Goal: Information Seeking & Learning: Learn about a topic

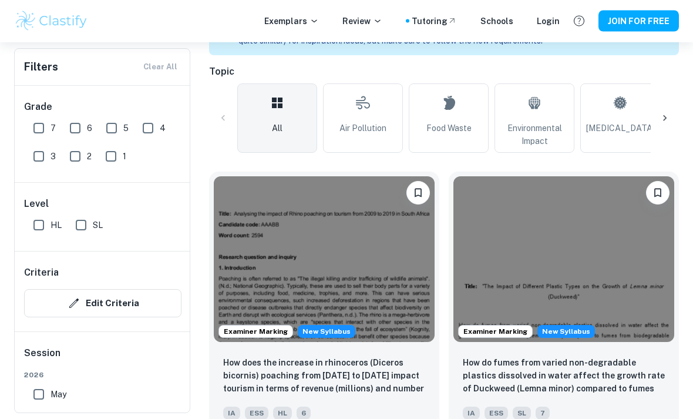
scroll to position [311, 0]
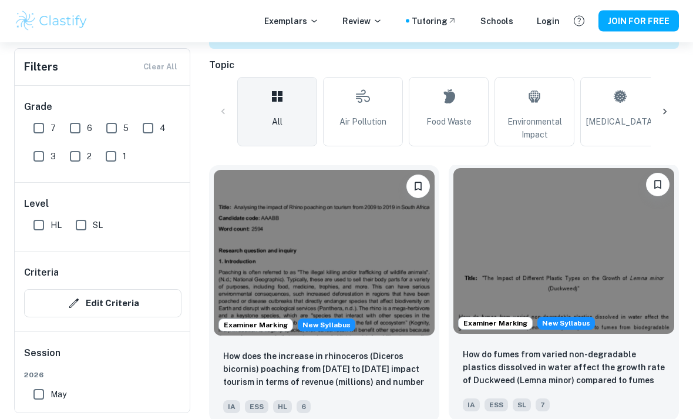
click at [621, 263] on img at bounding box center [564, 252] width 221 height 166
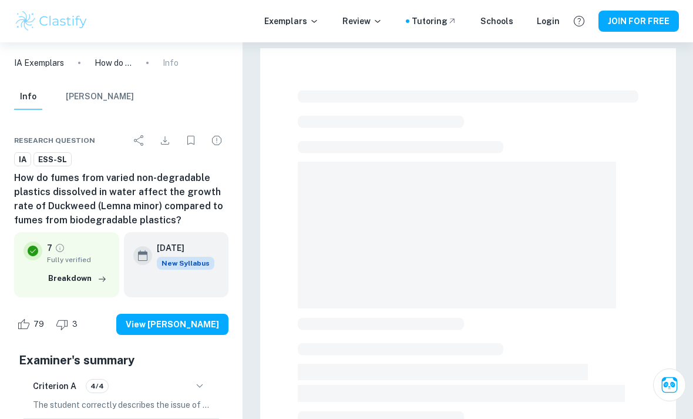
click at [646, 220] on div at bounding box center [468, 342] width 416 height 589
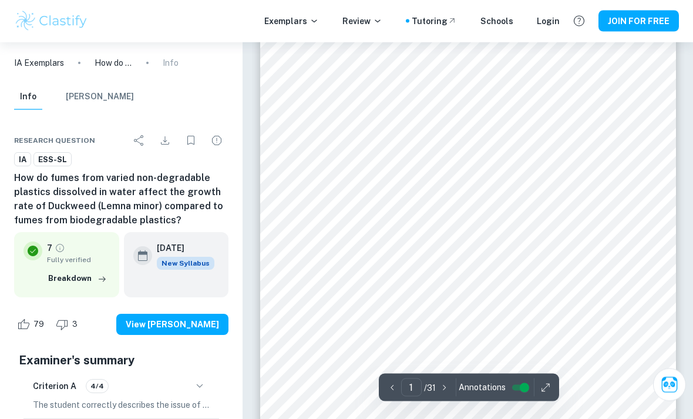
scroll to position [83, 0]
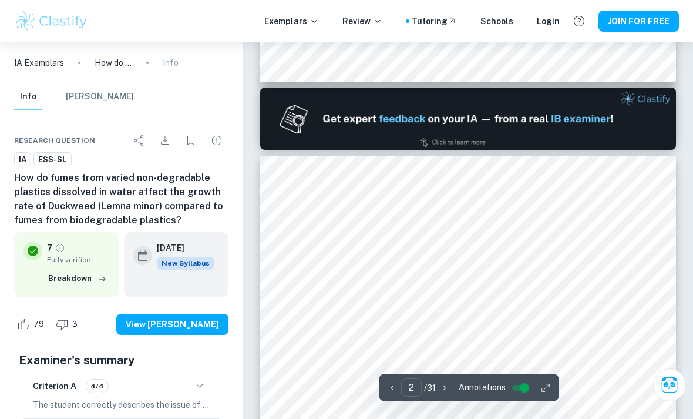
type input "1"
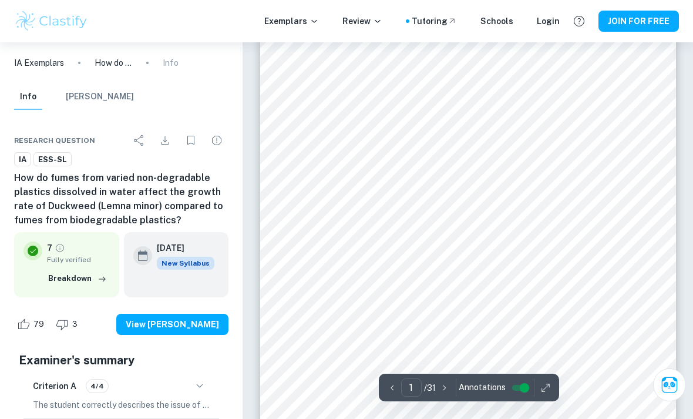
scroll to position [115, 0]
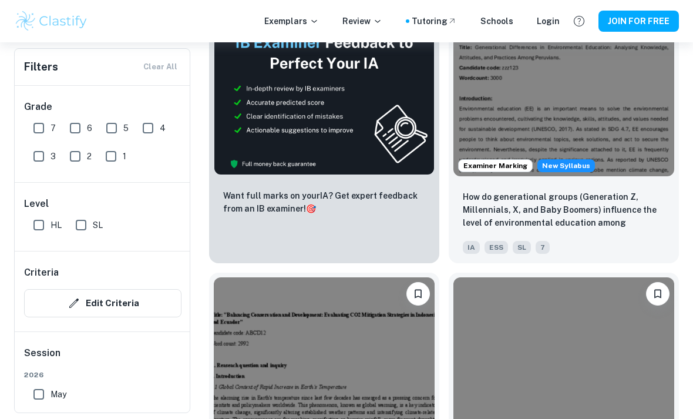
scroll to position [744, 0]
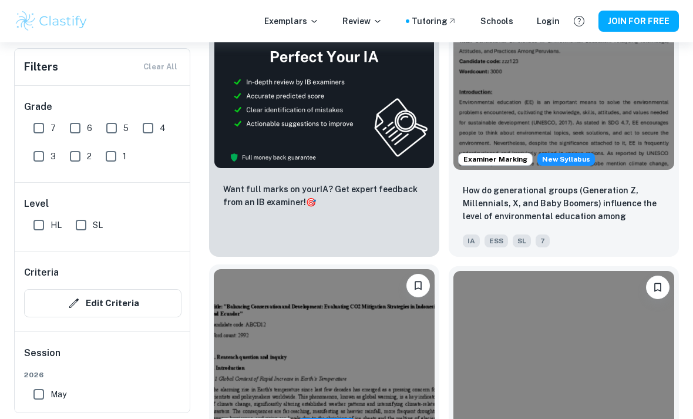
click at [414, 348] on img at bounding box center [324, 352] width 221 height 166
